Goal: Register for event/course

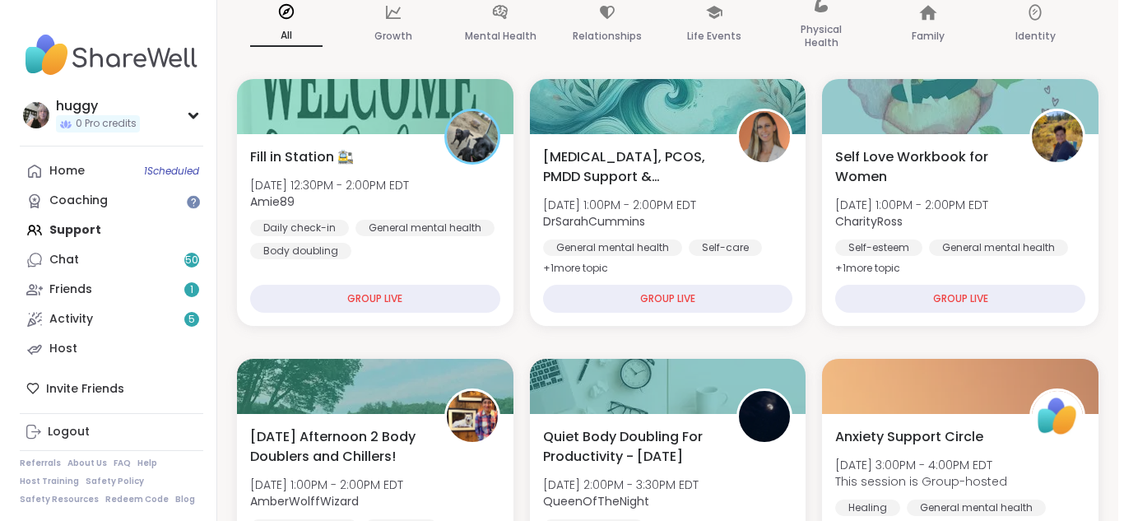
scroll to position [132, 0]
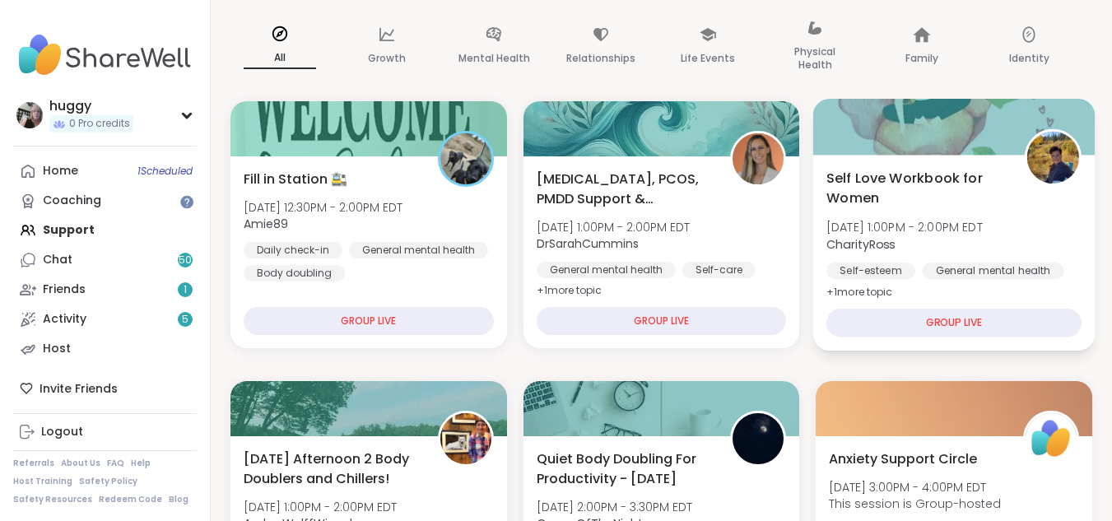
click at [970, 305] on div "Self Love Workbook for Women Mon, Oct 06 | 1:00PM - 2:00PM EDT CharityRoss Self…" at bounding box center [954, 253] width 282 height 196
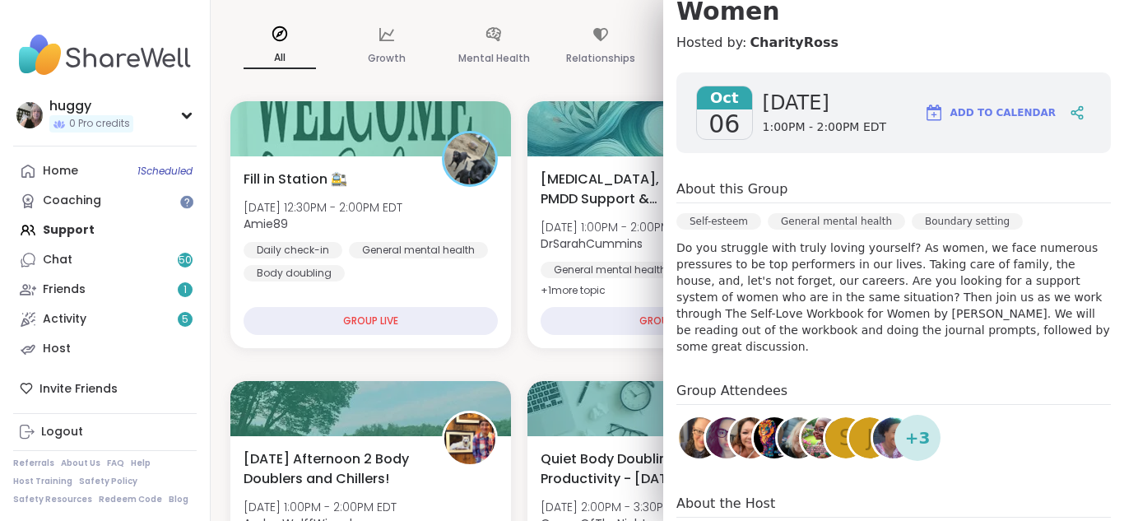
scroll to position [326, 0]
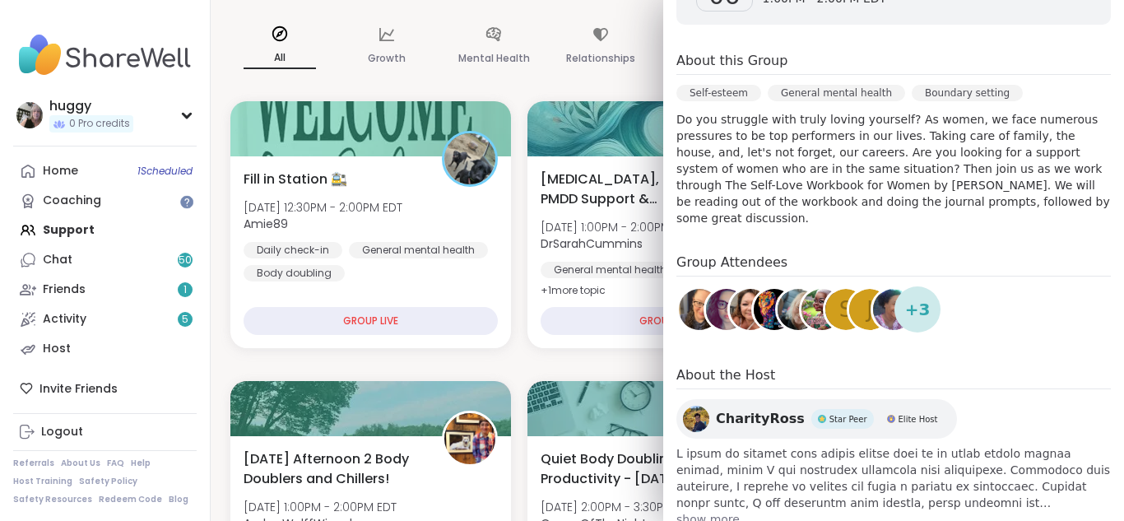
click at [840, 294] on span "S" at bounding box center [847, 310] width 14 height 32
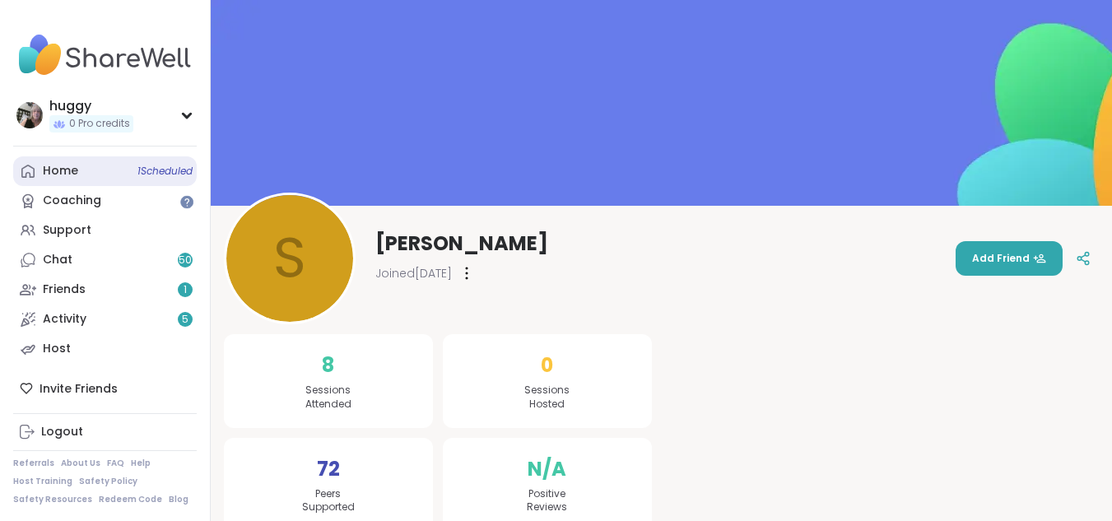
click at [174, 170] on span "1 Scheduled" at bounding box center [164, 171] width 55 height 13
click at [174, 170] on div "huggy 0 Pro credits huggy 0 Pro credits Profile Membership Settings Help Home 1…" at bounding box center [556, 273] width 1112 height 547
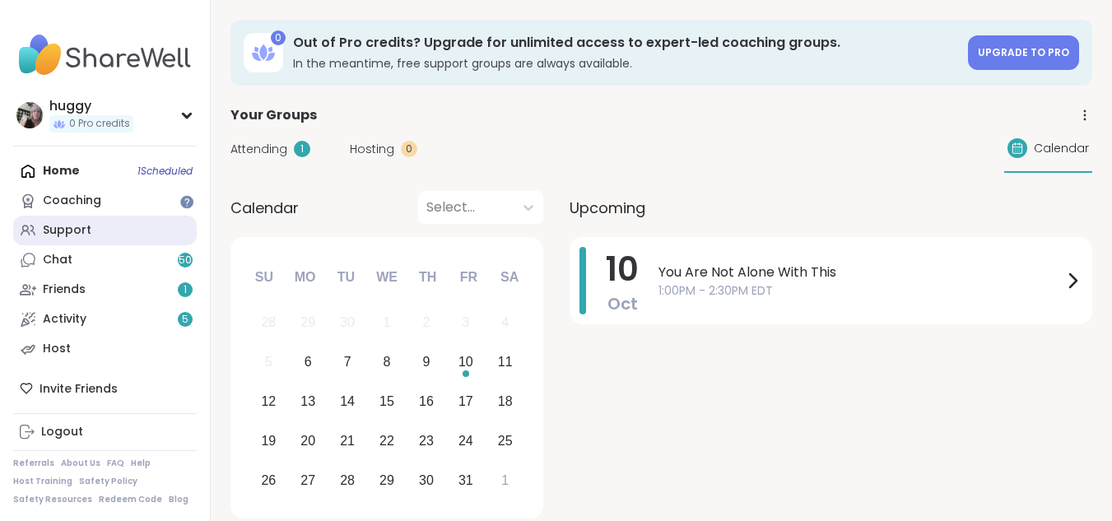
click at [119, 226] on link "Support" at bounding box center [105, 231] width 184 height 30
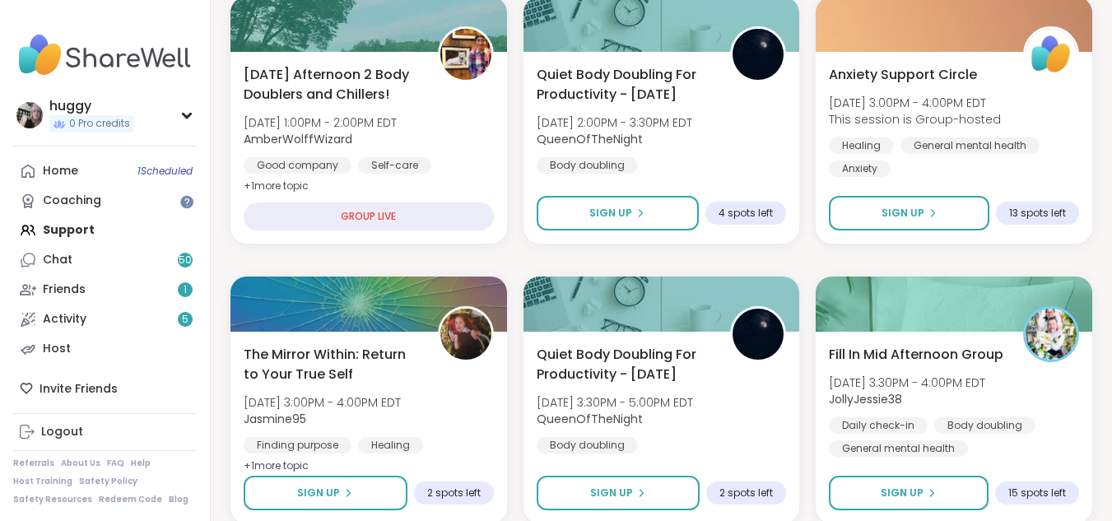
scroll to position [593, 0]
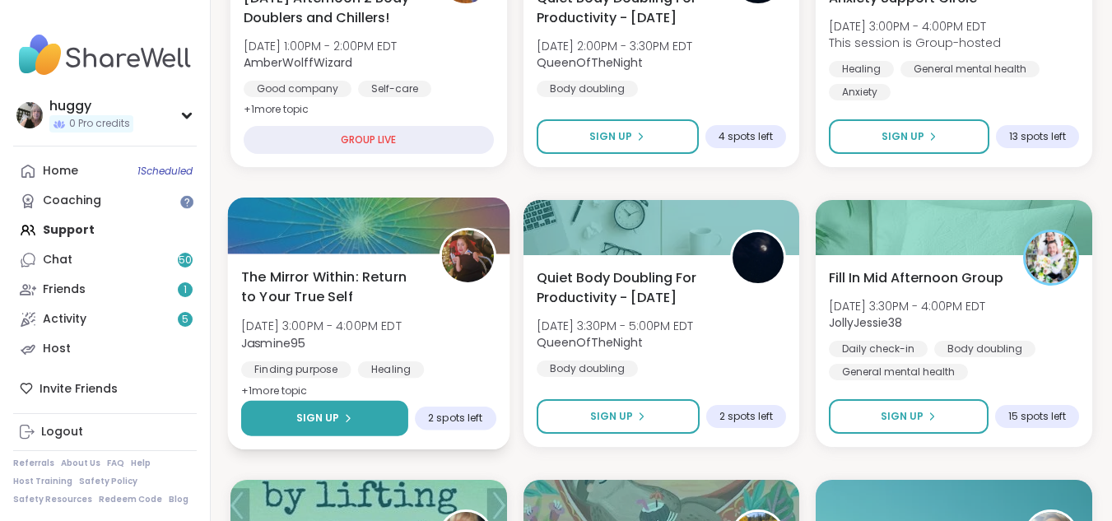
click at [369, 425] on button "Sign Up" at bounding box center [324, 418] width 167 height 35
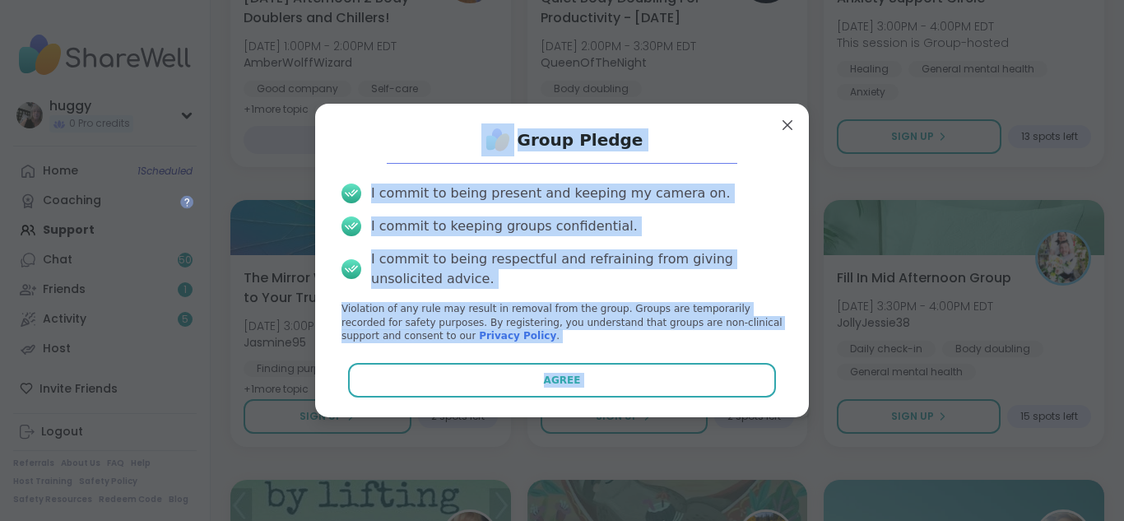
click at [708, 279] on div "I commit to being respectful and refraining from giving unsolicited advice." at bounding box center [577, 269] width 412 height 40
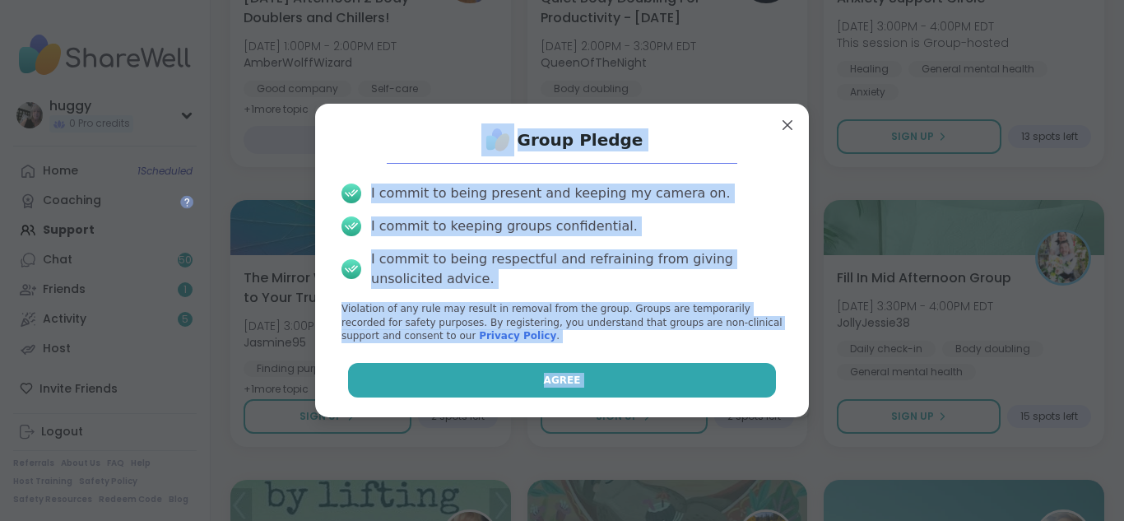
click at [636, 382] on button "Agree" at bounding box center [562, 380] width 429 height 35
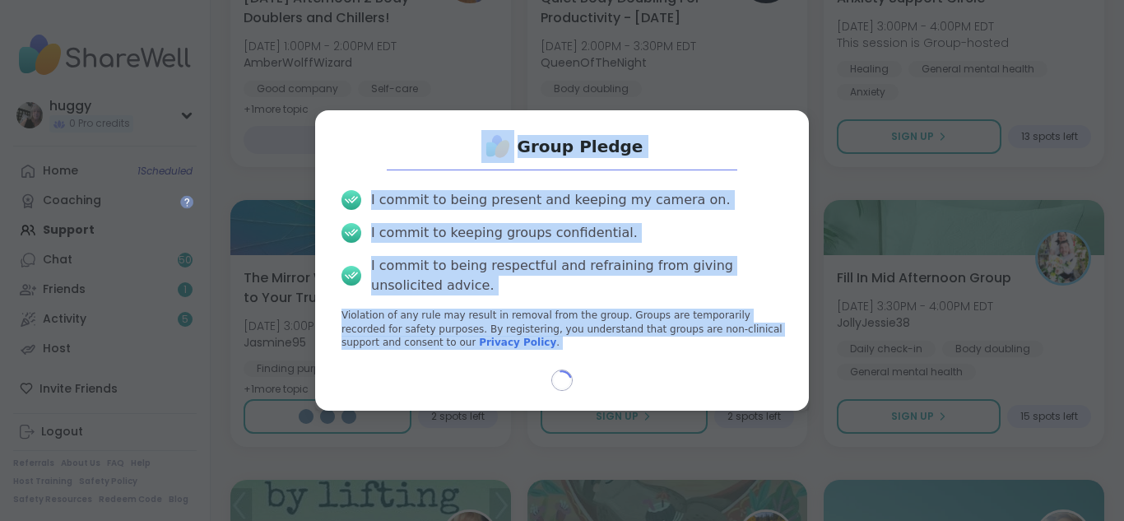
select select "**"
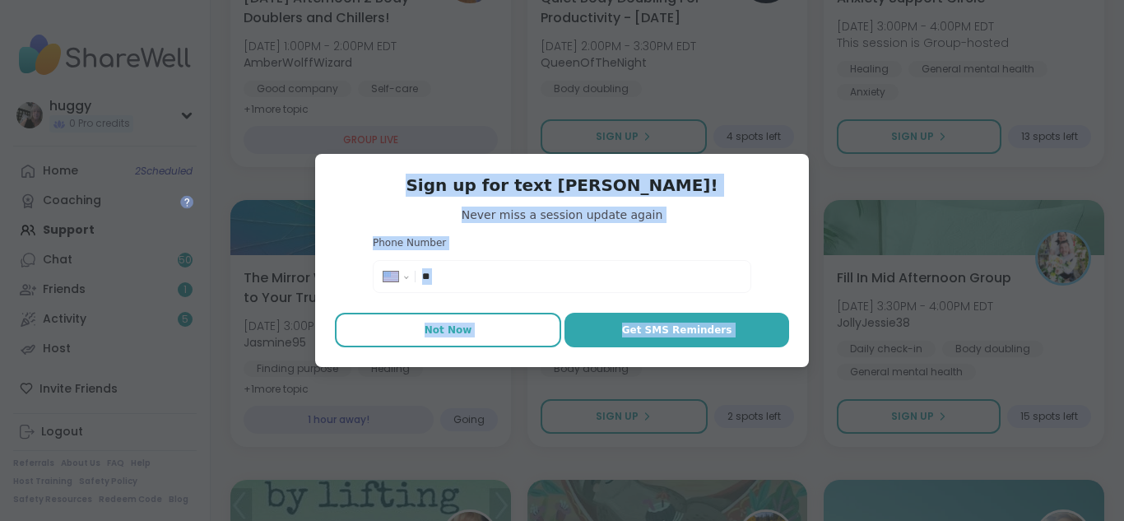
click at [478, 326] on button "Not Now" at bounding box center [448, 330] width 226 height 35
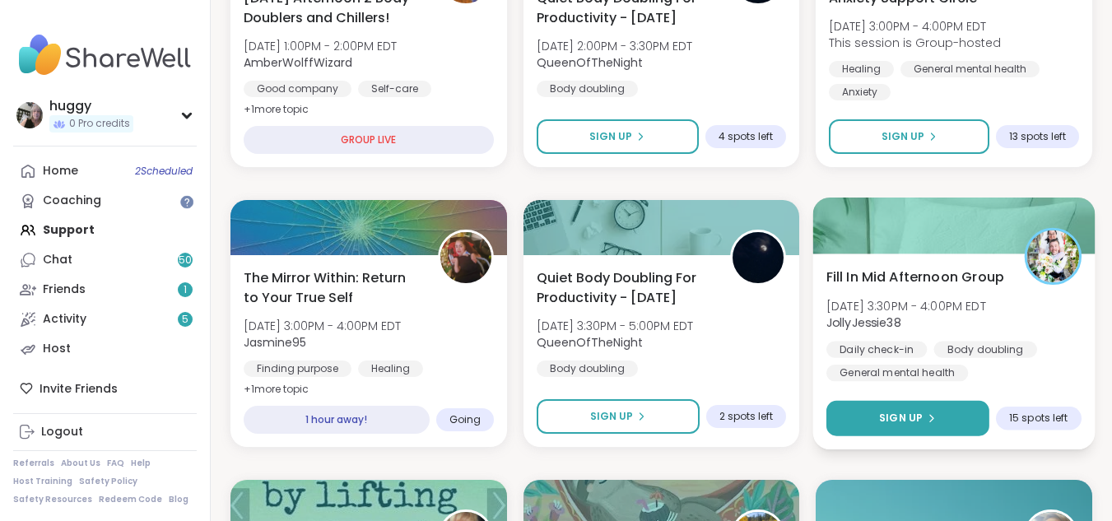
click at [878, 410] on button "Sign Up" at bounding box center [907, 418] width 163 height 35
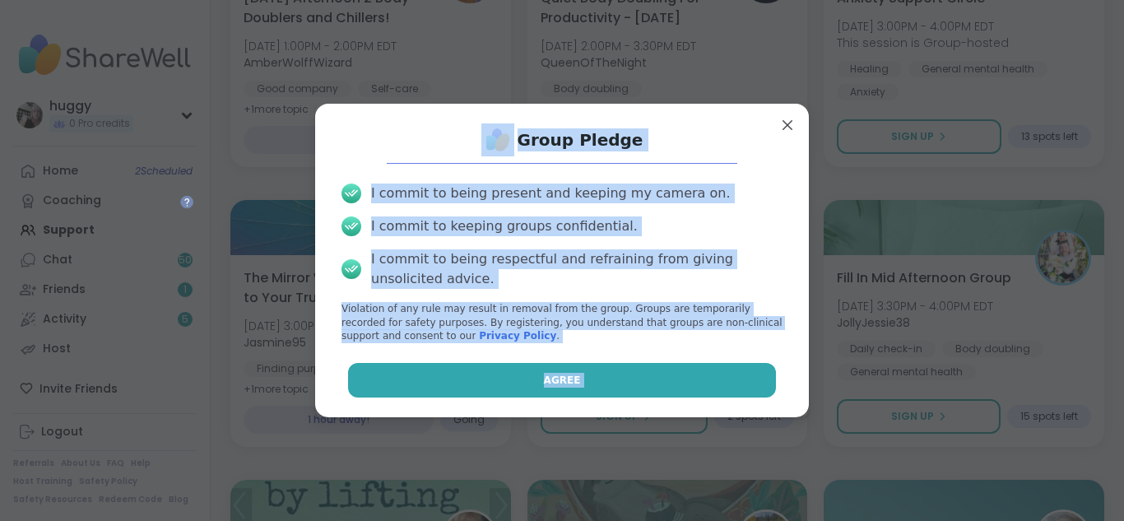
click at [714, 380] on button "Agree" at bounding box center [562, 380] width 429 height 35
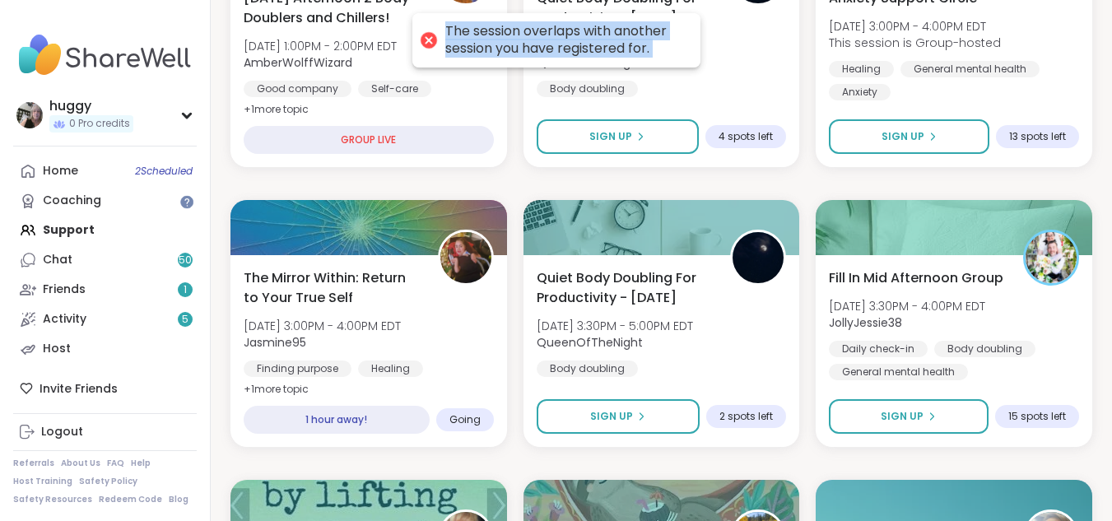
click at [696, 53] on div "The session overlaps with another session you have registered for." at bounding box center [556, 40] width 288 height 54
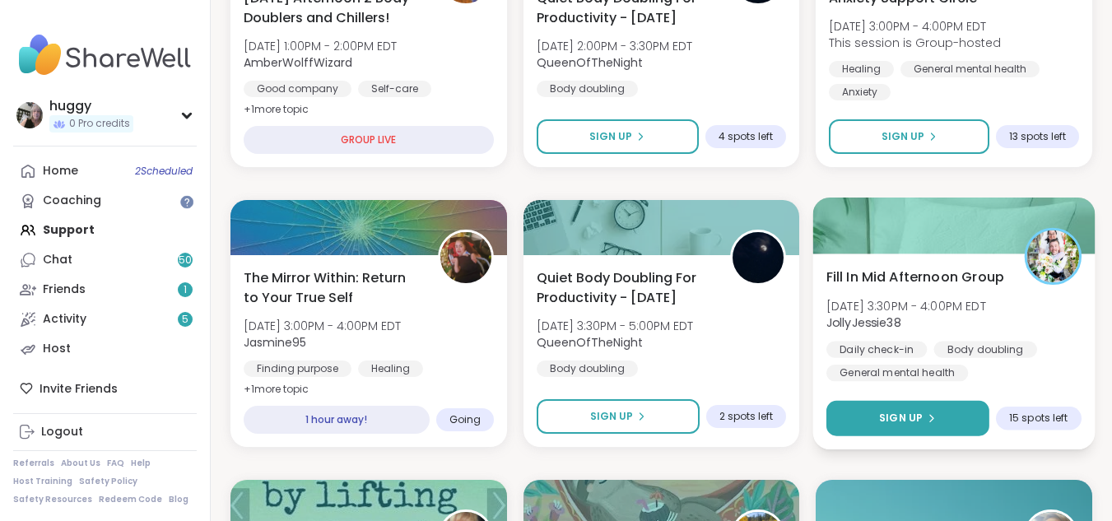
click at [905, 413] on span "Sign Up" at bounding box center [901, 418] width 44 height 15
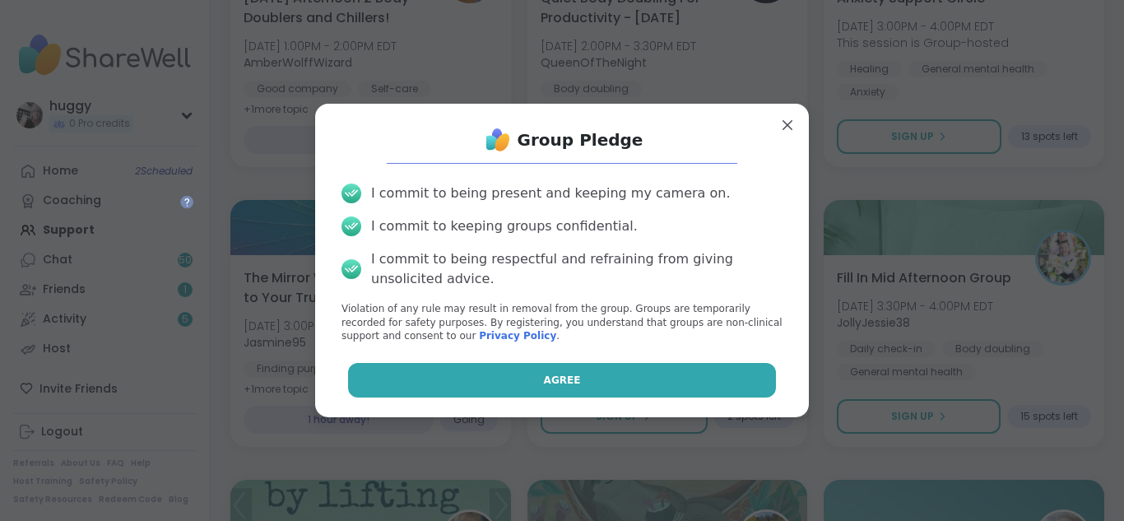
click at [700, 380] on button "Agree" at bounding box center [562, 380] width 429 height 35
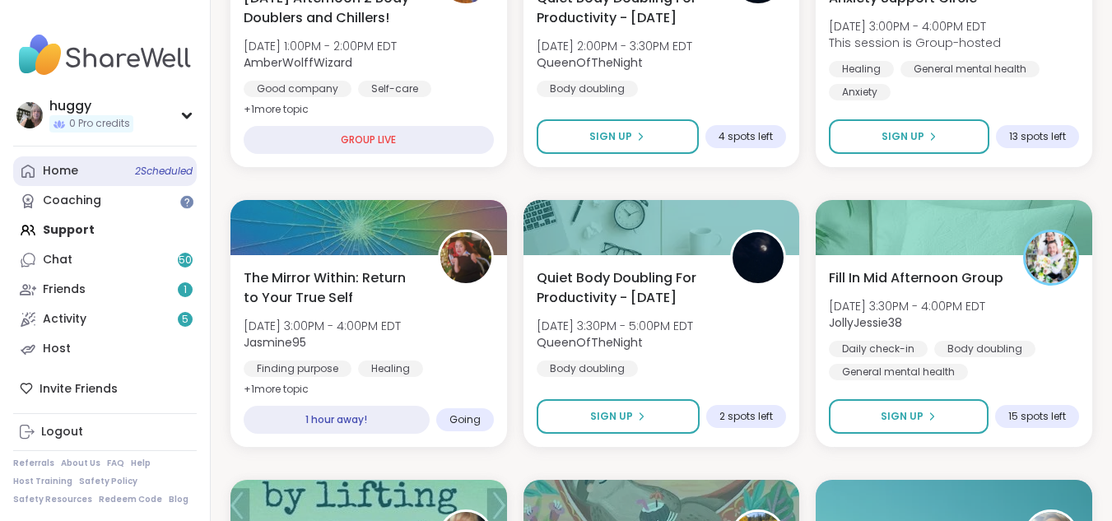
click at [175, 167] on span "2 Scheduled" at bounding box center [164, 171] width 58 height 13
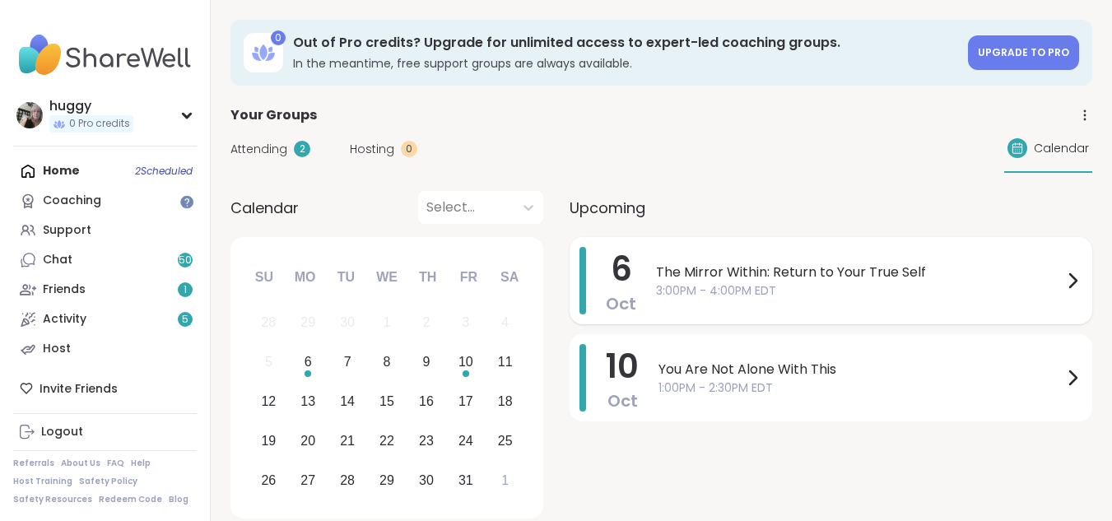
click at [658, 278] on span "The Mirror Within: Return to Your True Self" at bounding box center [859, 273] width 407 height 20
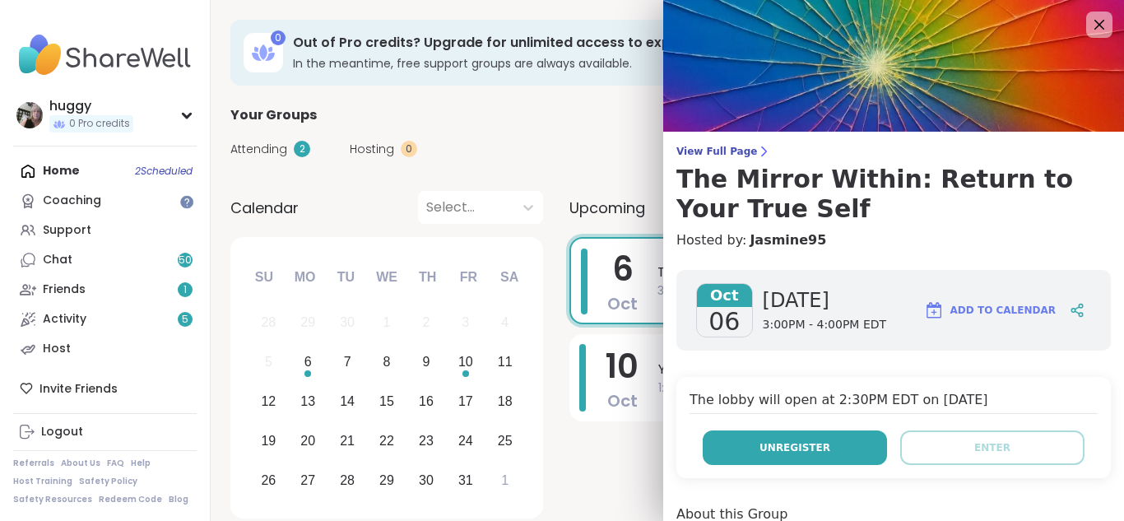
click at [748, 435] on button "Unregister" at bounding box center [795, 447] width 184 height 35
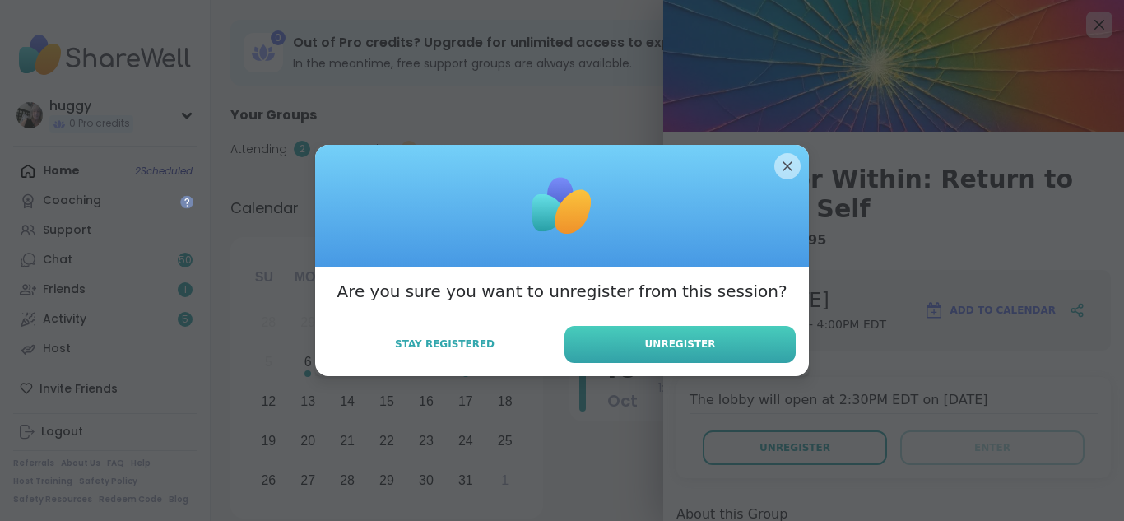
click at [697, 349] on span "Unregister" at bounding box center [680, 344] width 71 height 15
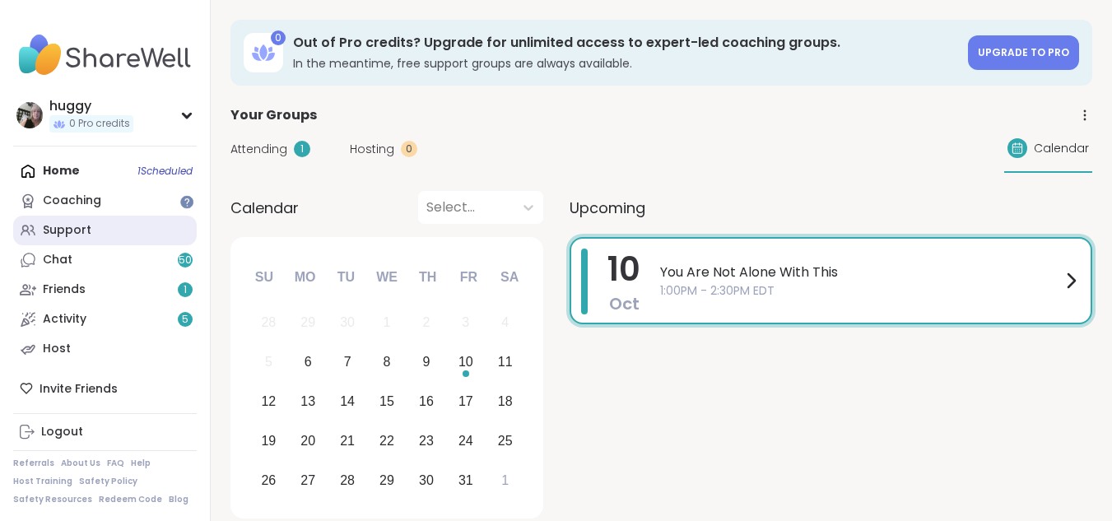
click at [117, 230] on link "Support" at bounding box center [105, 231] width 184 height 30
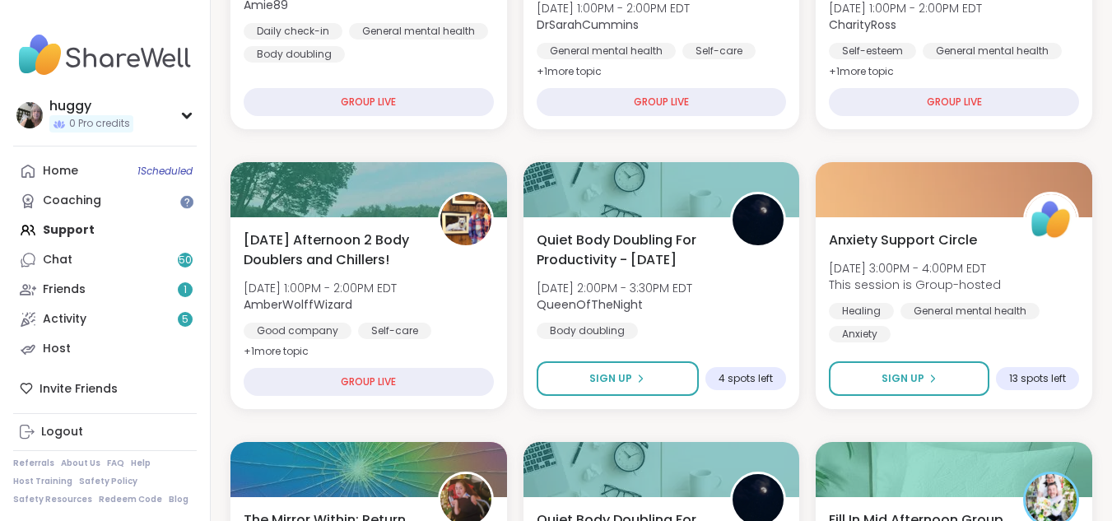
scroll to position [416, 0]
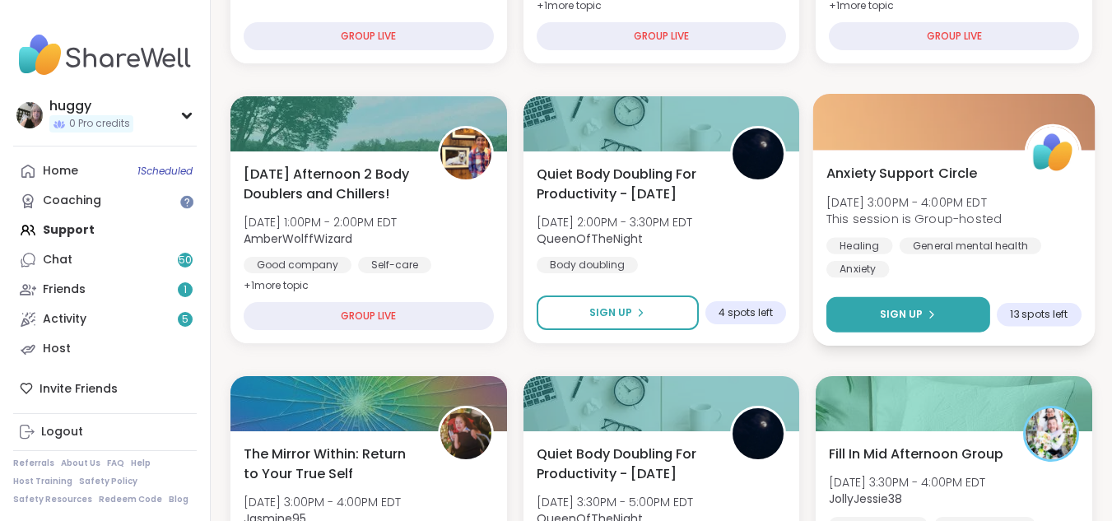
click at [927, 325] on button "Sign Up" at bounding box center [908, 314] width 164 height 35
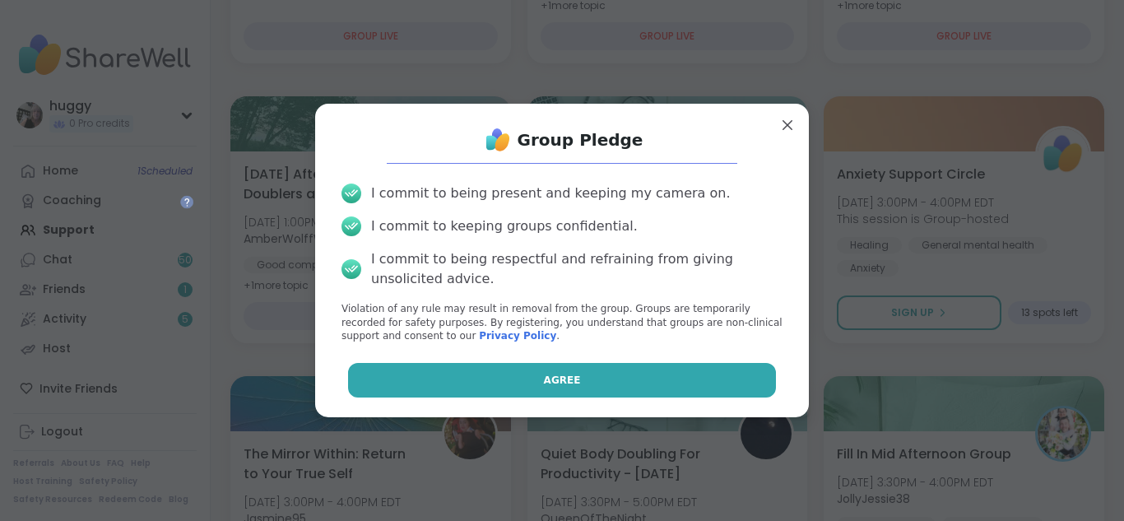
click at [700, 363] on button "Agree" at bounding box center [562, 380] width 429 height 35
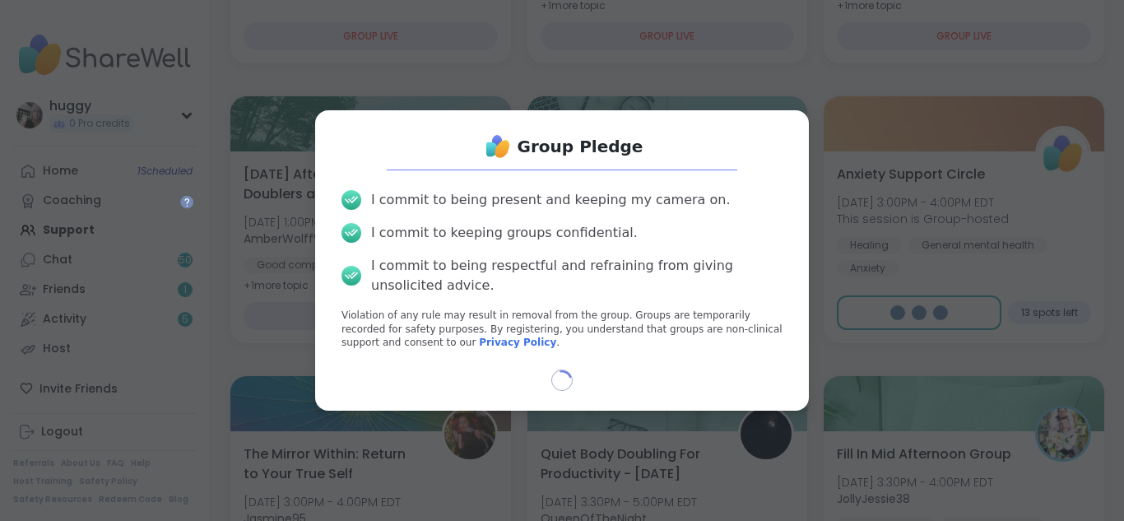
select select "**"
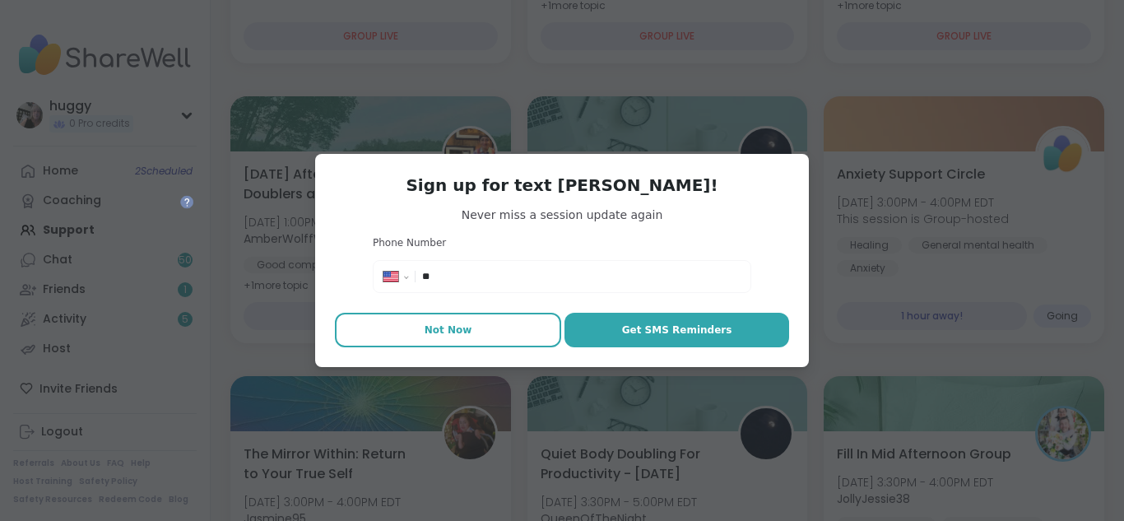
click at [539, 319] on button "Not Now" at bounding box center [448, 330] width 226 height 35
type textarea "*"
